Goal: Obtain resource: Download file/media

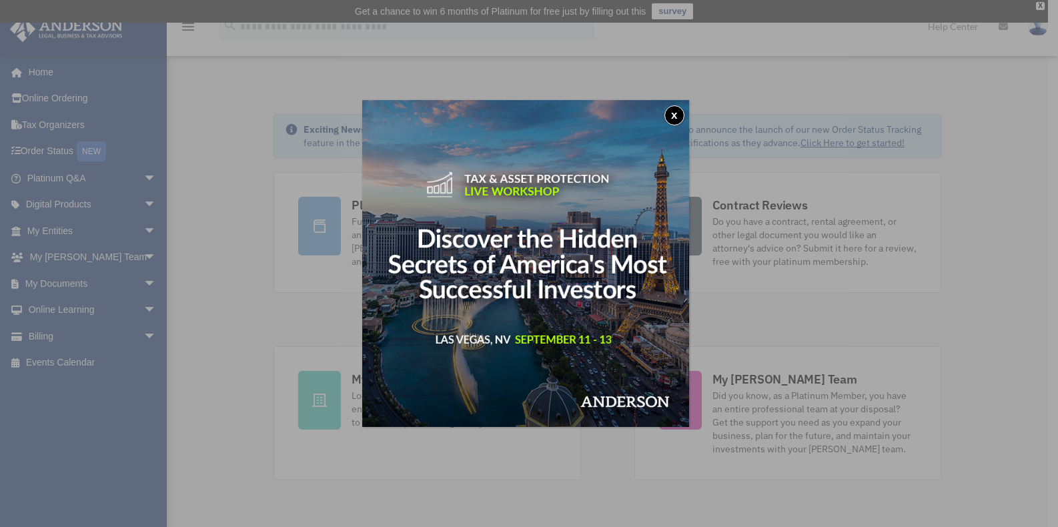
click at [678, 119] on button "x" at bounding box center [674, 115] width 20 height 20
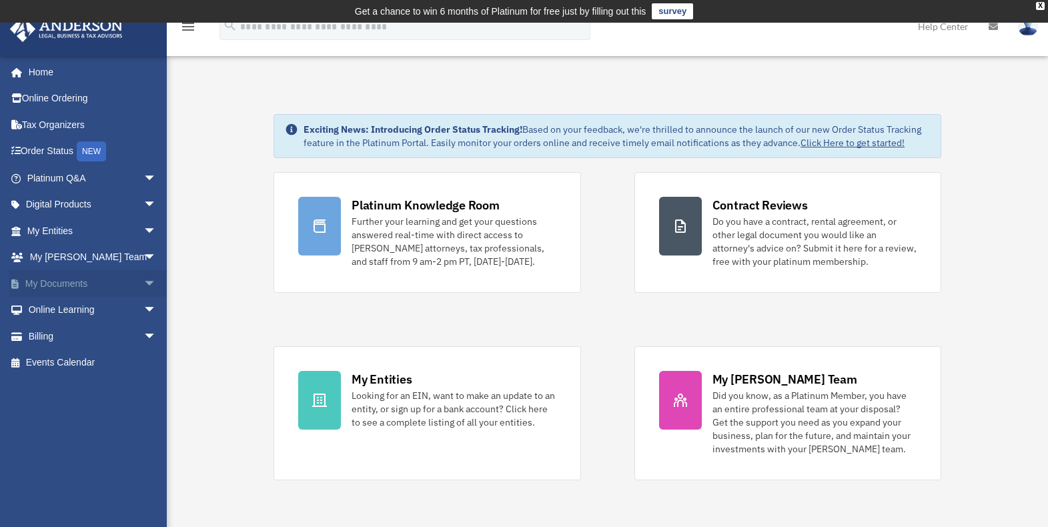
click at [41, 286] on link "My Documents arrow_drop_down" at bounding box center [92, 283] width 167 height 27
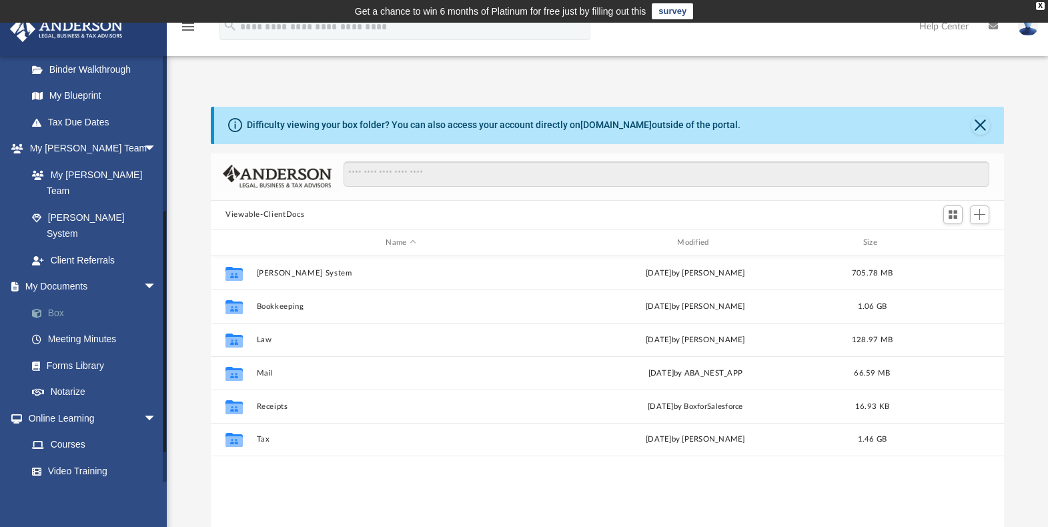
scroll to position [294, 783]
click at [61, 300] on link "Box" at bounding box center [98, 313] width 158 height 27
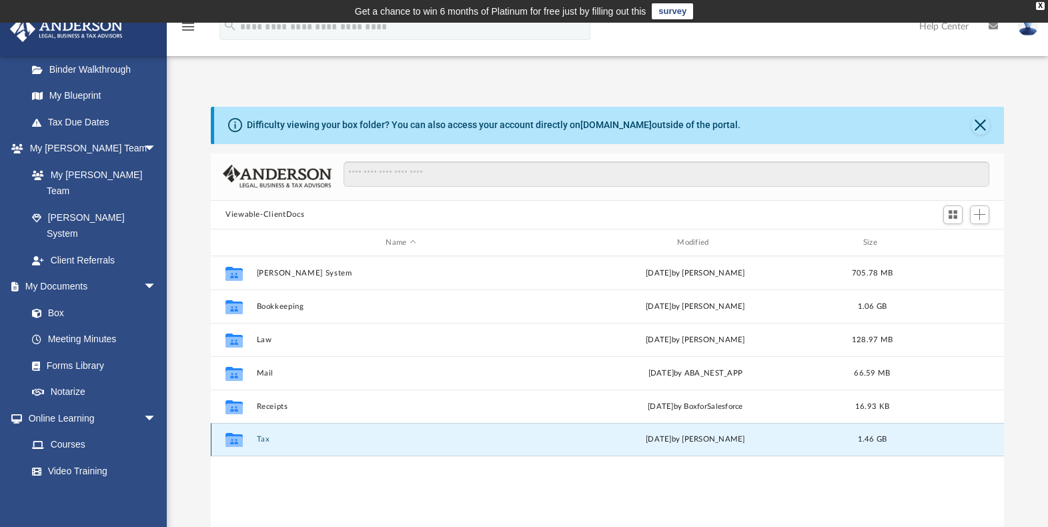
click at [260, 439] on button "Tax" at bounding box center [401, 440] width 289 height 9
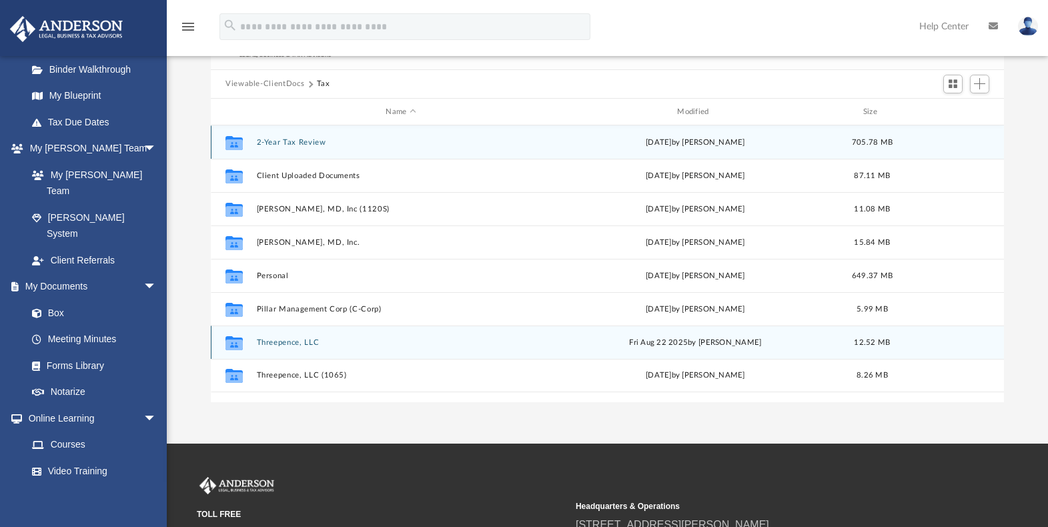
scroll to position [133, 0]
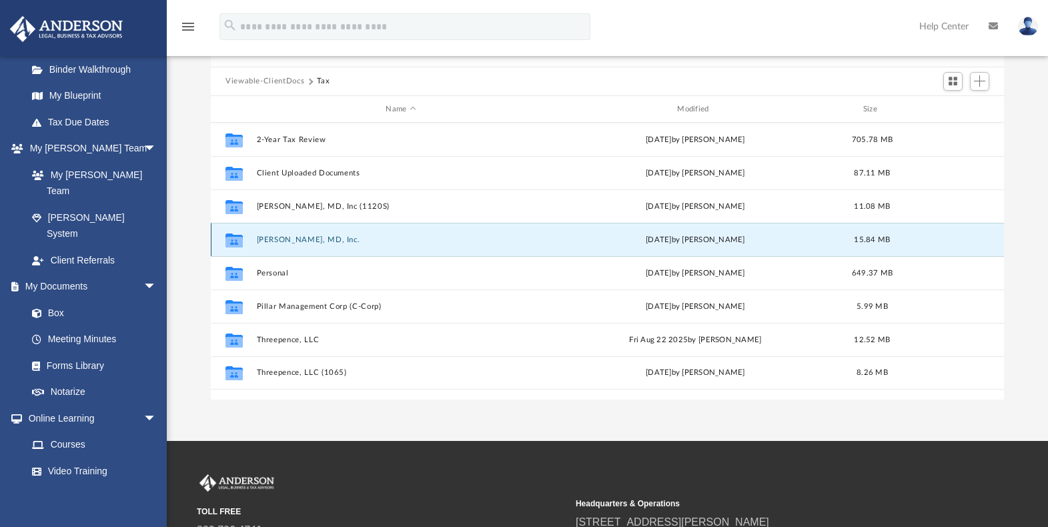
click at [289, 241] on button "[PERSON_NAME], MD, Inc." at bounding box center [401, 239] width 289 height 9
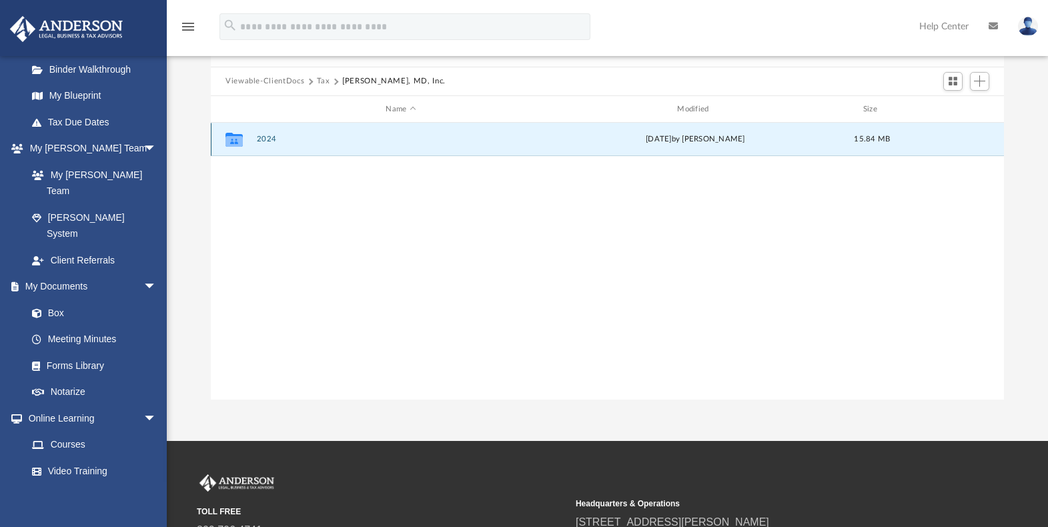
click at [269, 136] on button "2024" at bounding box center [401, 139] width 289 height 9
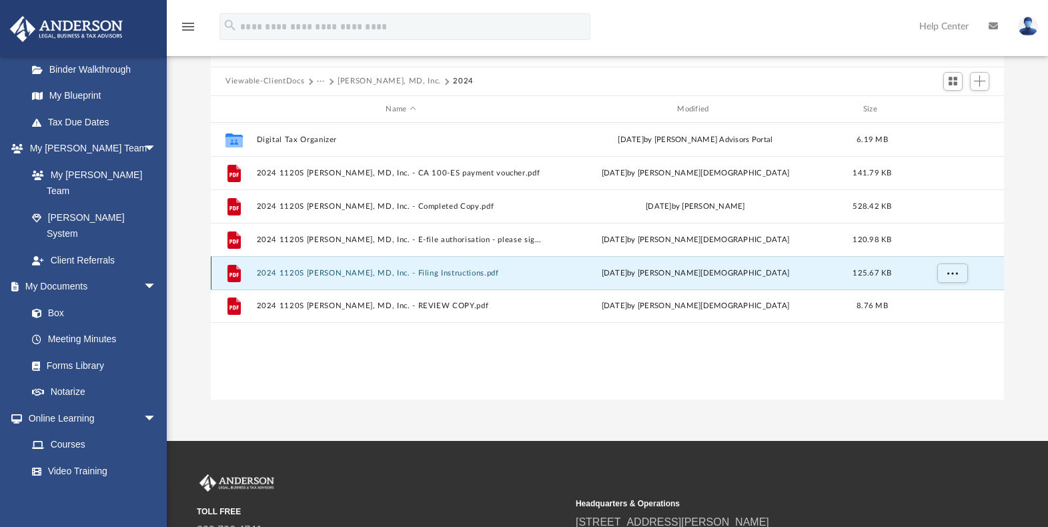
click at [406, 274] on button "2024 1120S [PERSON_NAME], MD, Inc. - Filing Instructions.pdf" at bounding box center [401, 273] width 289 height 9
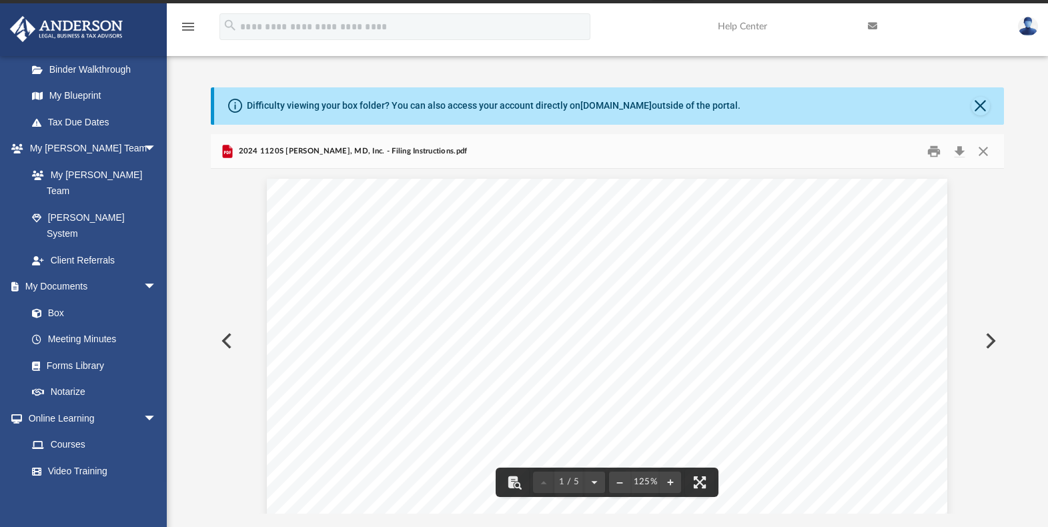
scroll to position [0, 0]
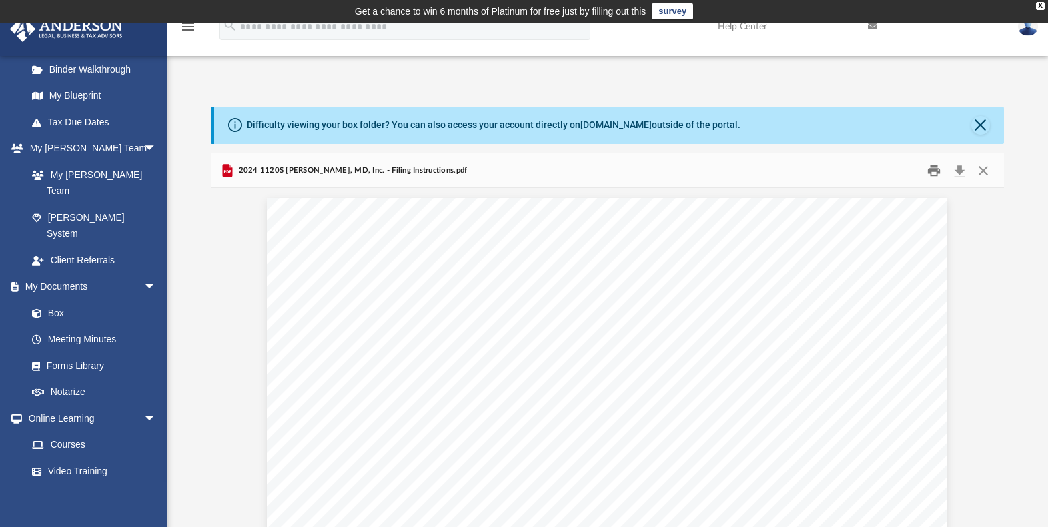
click at [931, 175] on button "Print" at bounding box center [934, 170] width 27 height 21
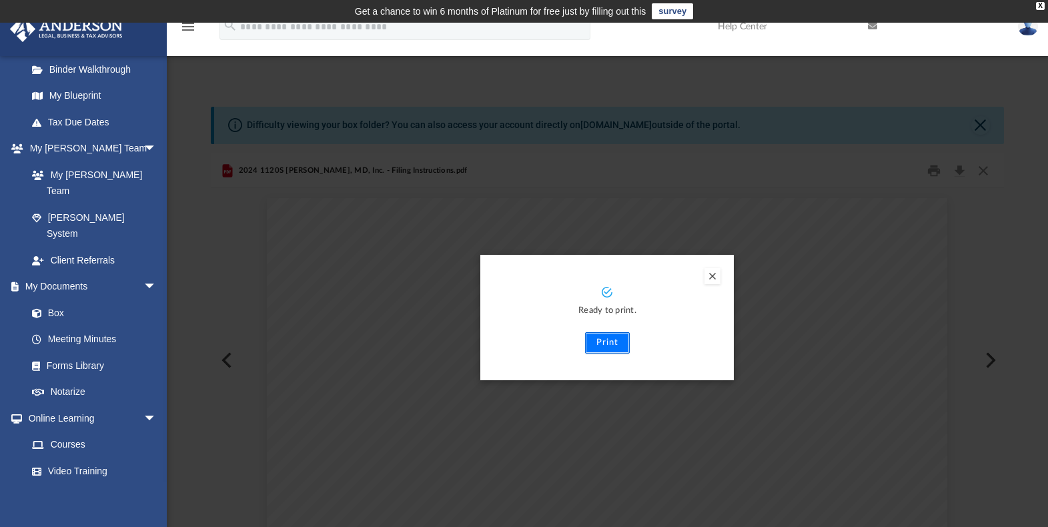
click at [604, 340] on button "Print" at bounding box center [607, 342] width 45 height 21
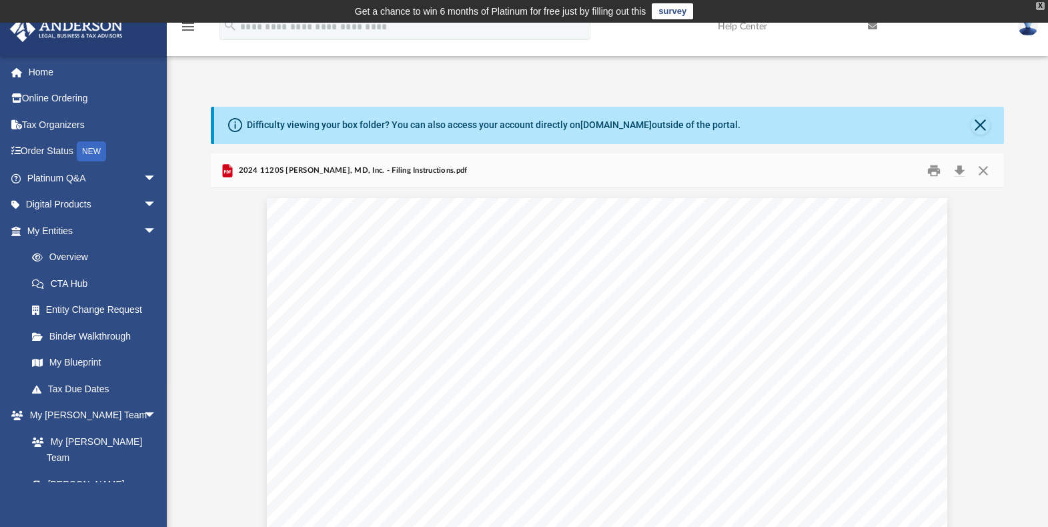
click at [1040, 5] on div "X" at bounding box center [1040, 6] width 9 height 8
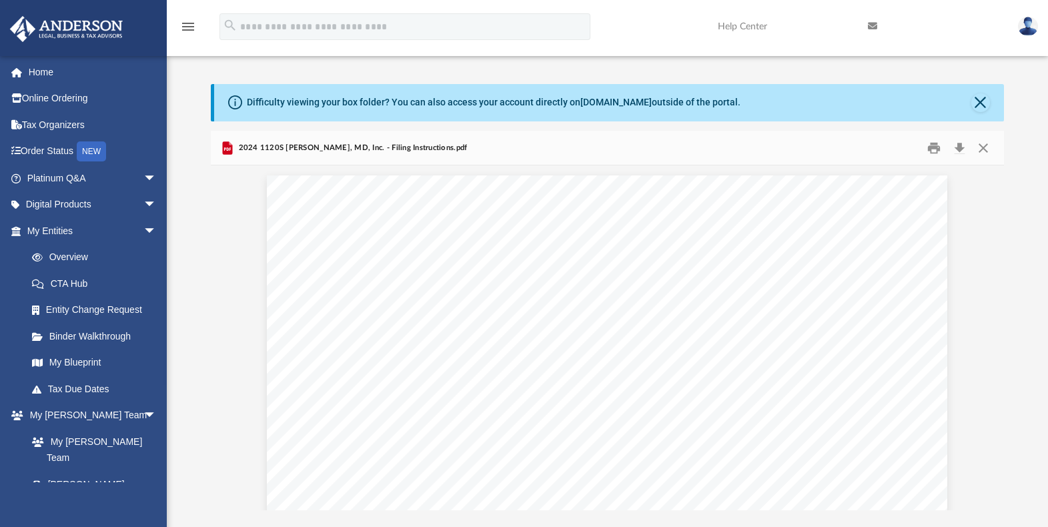
click at [1031, 29] on img at bounding box center [1028, 26] width 20 height 19
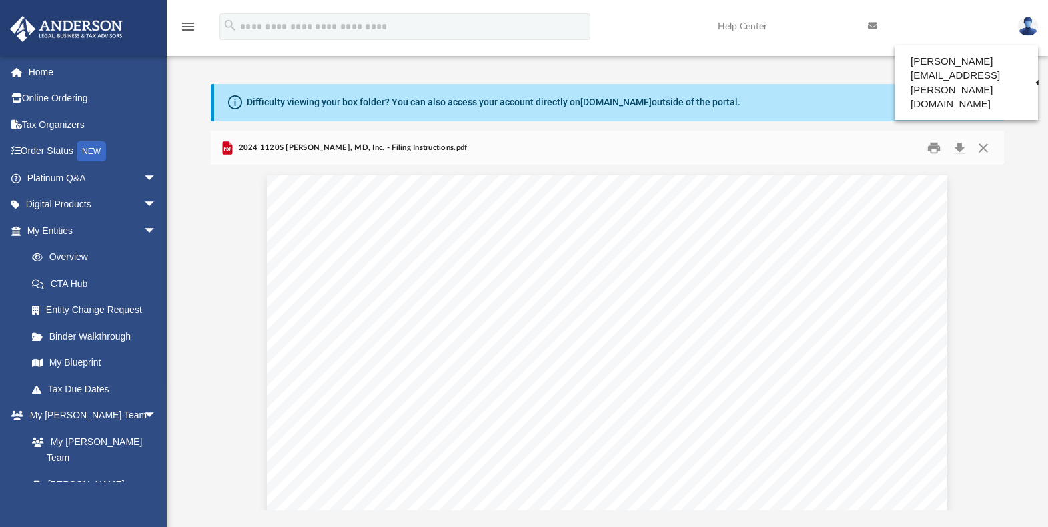
click at [700, 65] on div "Difficulty viewing your box folder? You can also access your account directly o…" at bounding box center [607, 283] width 881 height 454
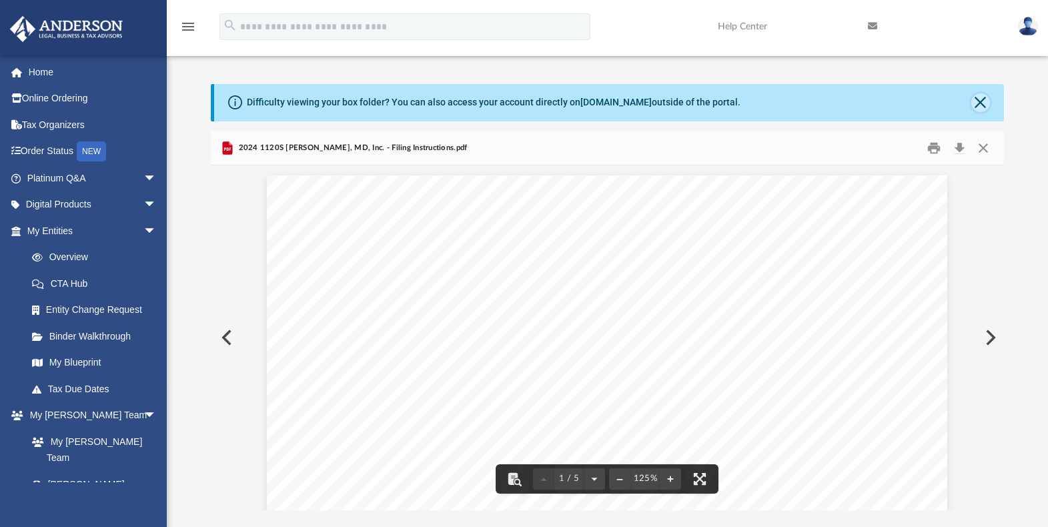
click at [980, 103] on button "Close" at bounding box center [980, 102] width 19 height 19
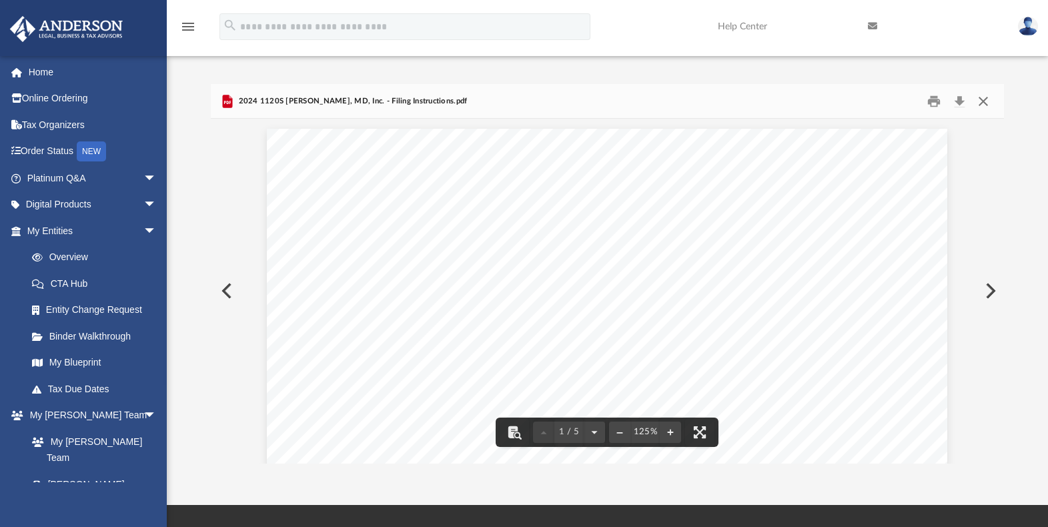
click at [983, 101] on button "Close" at bounding box center [983, 101] width 24 height 21
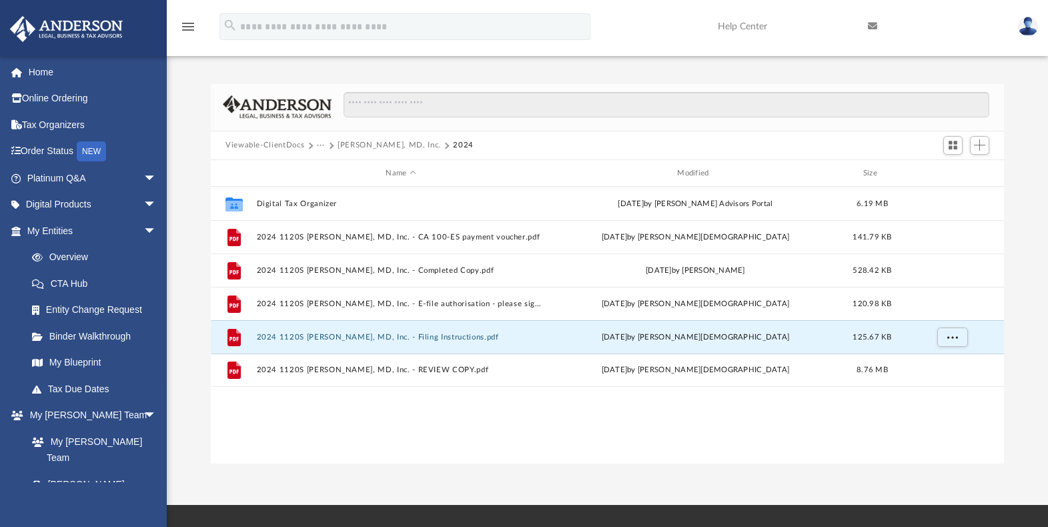
click at [318, 145] on button "···" at bounding box center [321, 145] width 9 height 12
click at [330, 167] on li "Tax" at bounding box center [330, 169] width 13 height 14
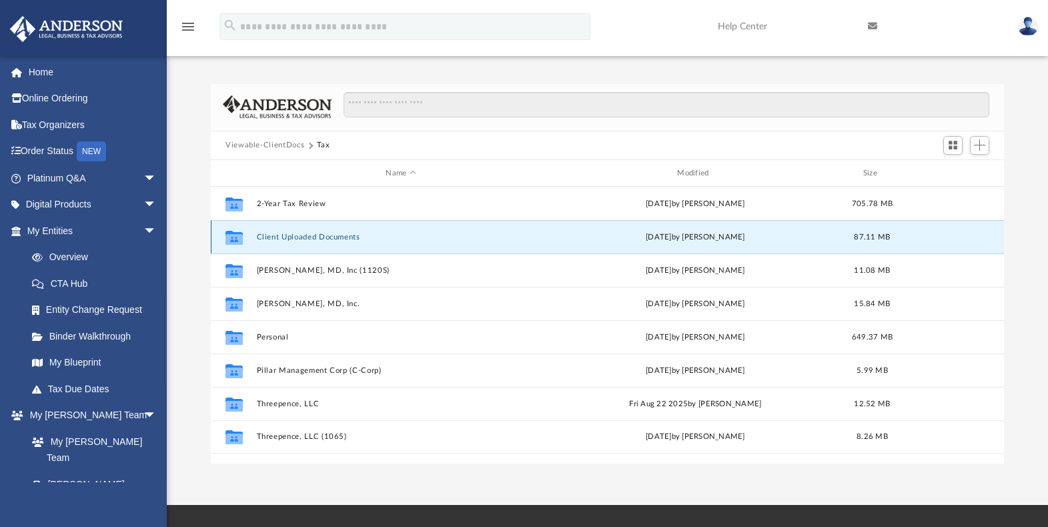
click at [288, 237] on button "Client Uploaded Documents" at bounding box center [401, 237] width 289 height 9
